Goal: Task Accomplishment & Management: Manage account settings

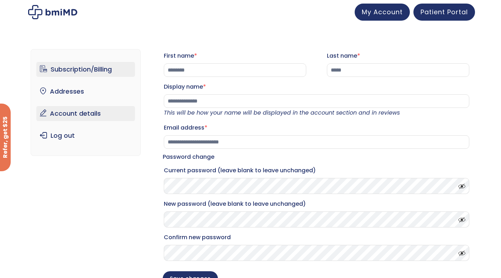
click at [89, 74] on link "Subscription/Billing" at bounding box center [85, 69] width 99 height 15
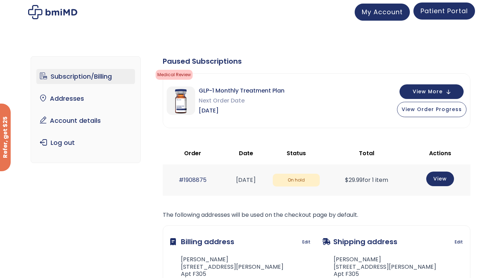
click at [447, 12] on span "Patient Portal" at bounding box center [444, 10] width 47 height 9
